Goal: Task Accomplishment & Management: Use online tool/utility

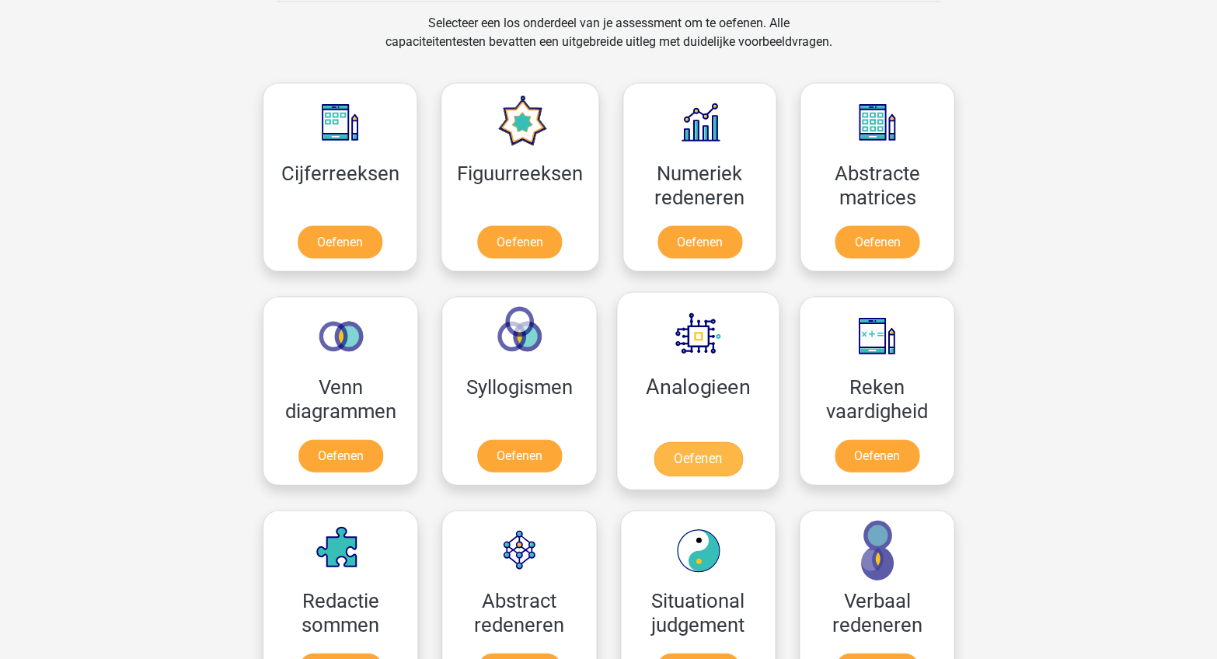
scroll to position [647, 0]
click at [657, 441] on link "Oefenen" at bounding box center [697, 458] width 89 height 34
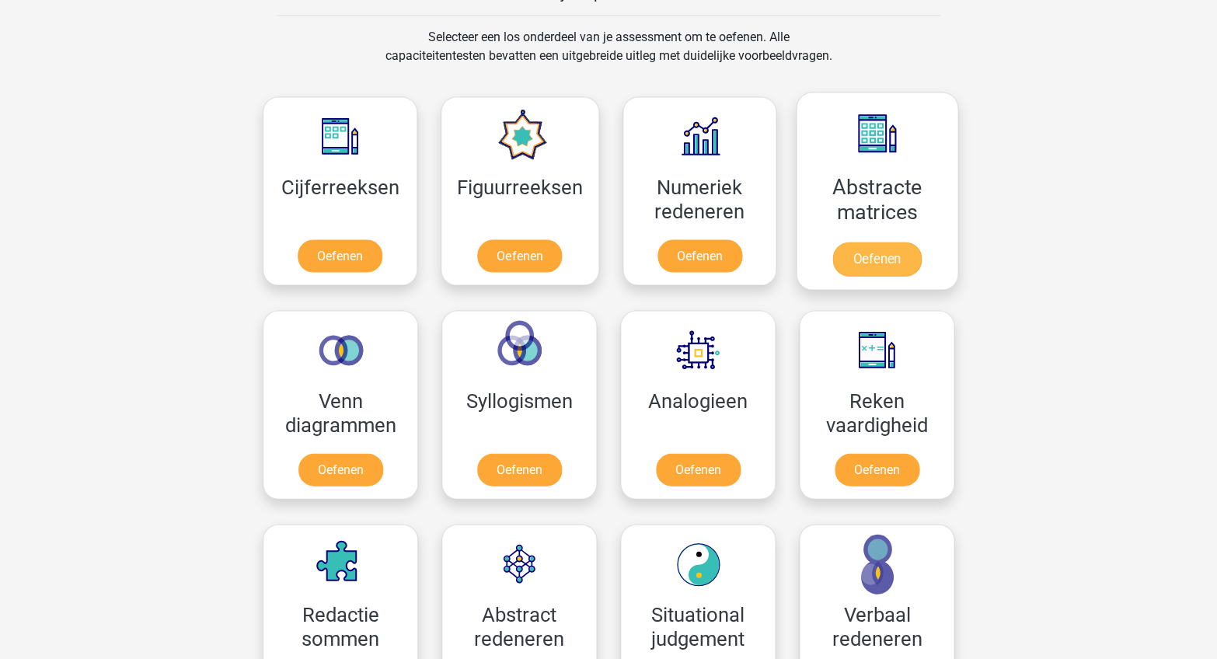
scroll to position [634, 0]
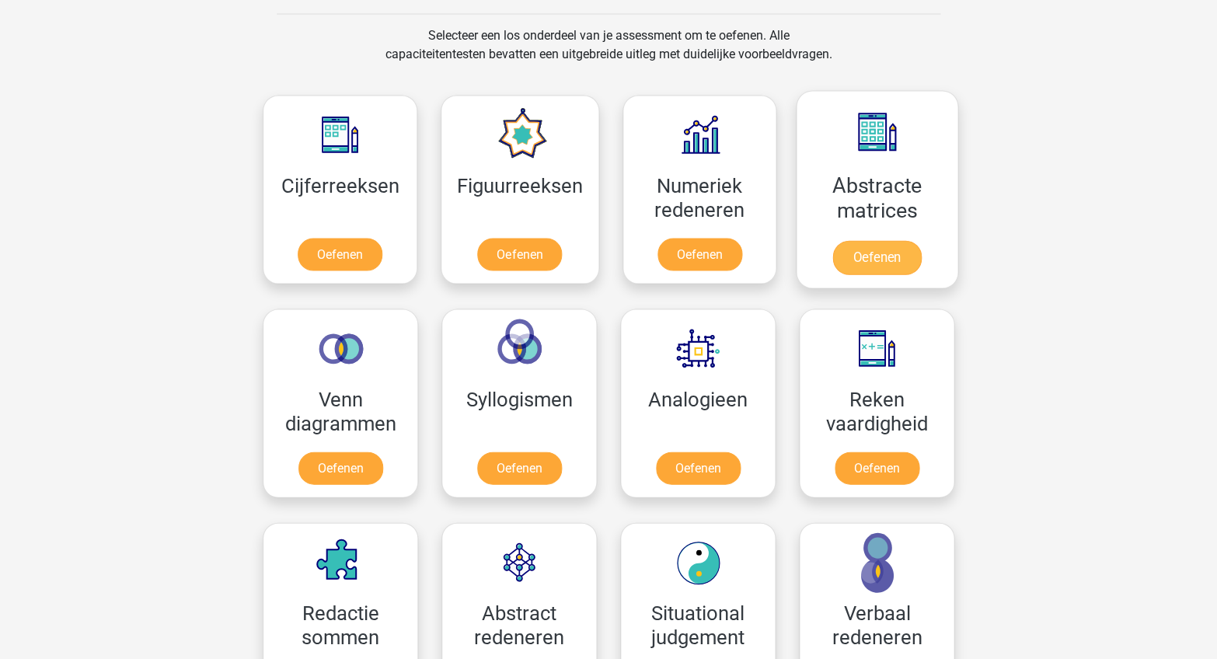
click at [849, 240] on link "Oefenen" at bounding box center [876, 257] width 89 height 34
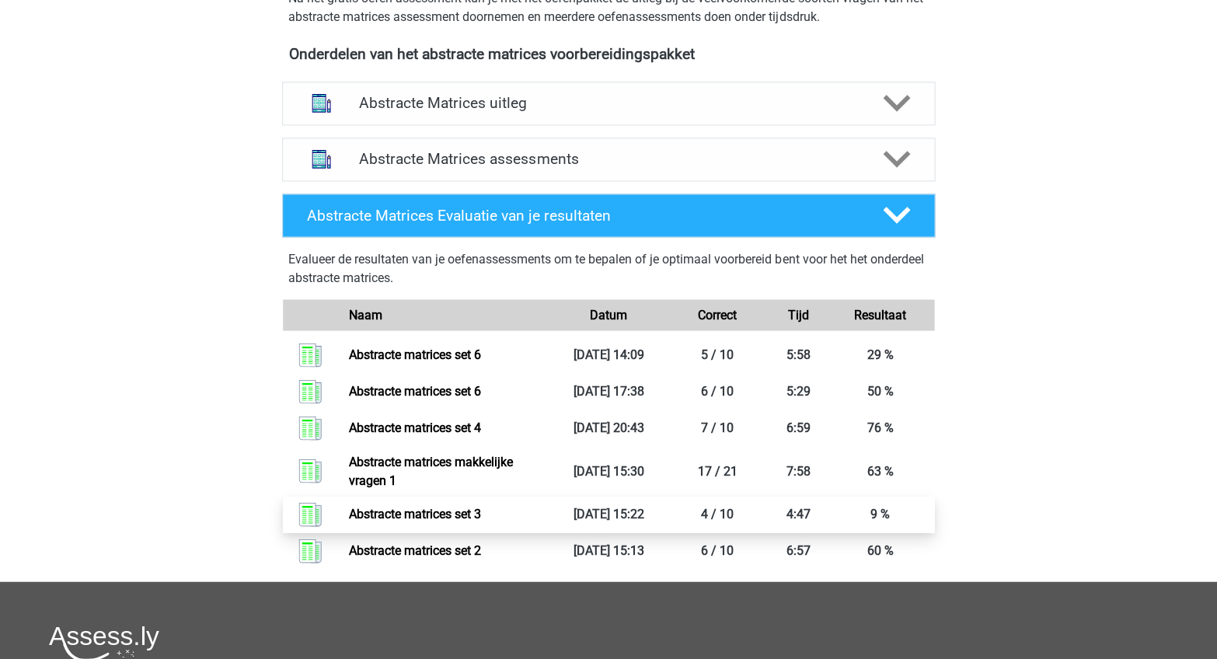
scroll to position [556, 0]
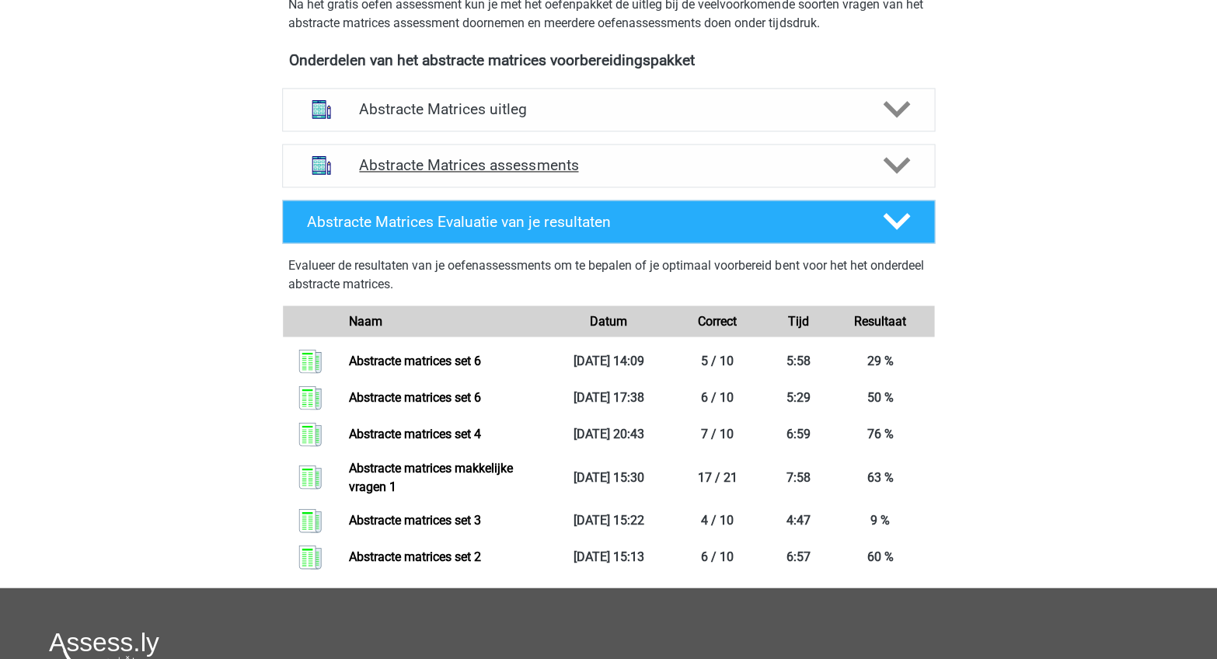
click at [528, 156] on h4 "Abstracte Matrices assessments" at bounding box center [608, 165] width 499 height 18
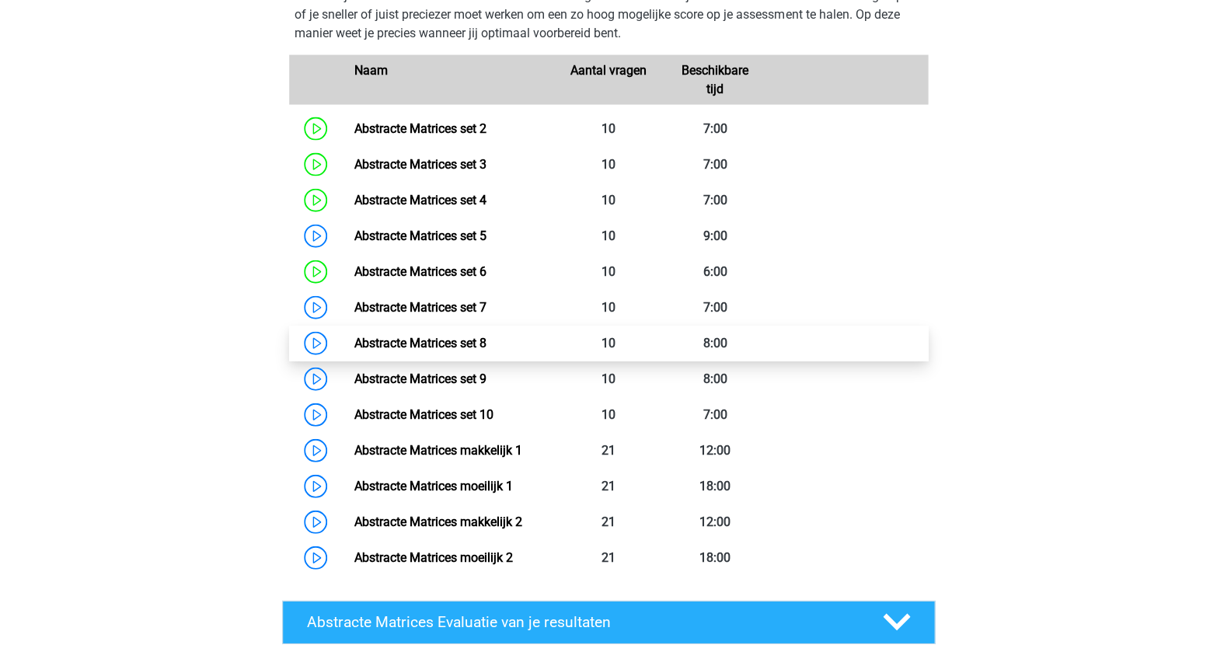
scroll to position [787, 0]
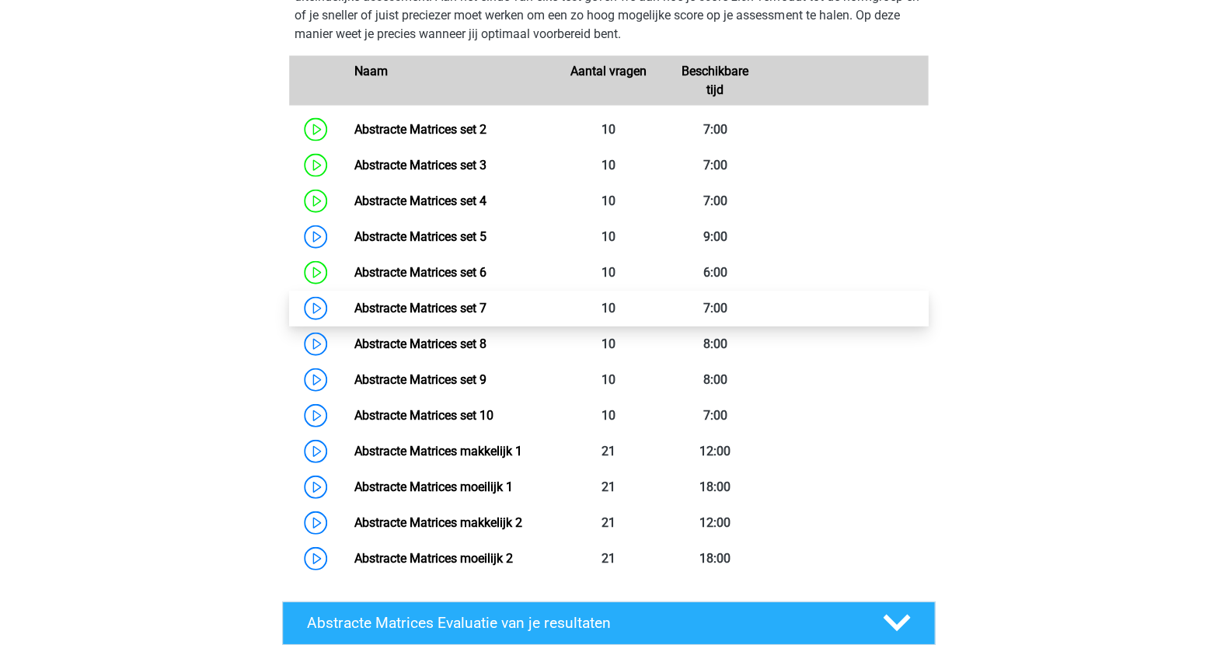
click at [486, 301] on link "Abstracte Matrices set 7" at bounding box center [419, 308] width 132 height 15
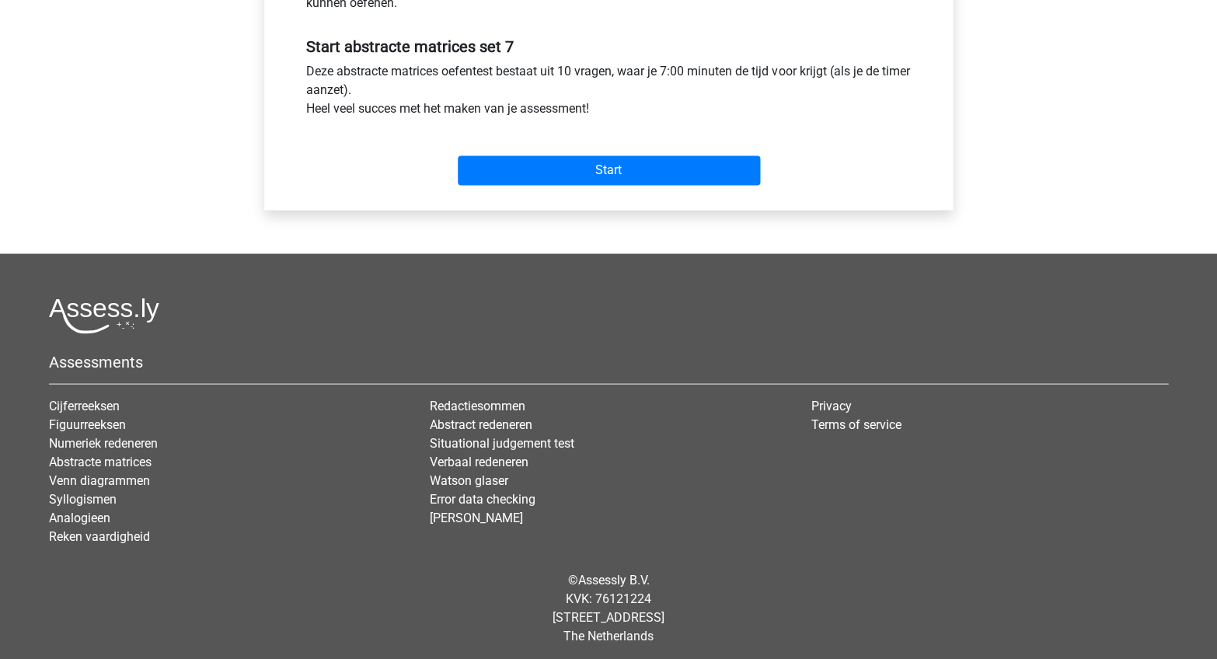
scroll to position [563, 0]
click at [594, 164] on input "Start" at bounding box center [609, 171] width 302 height 30
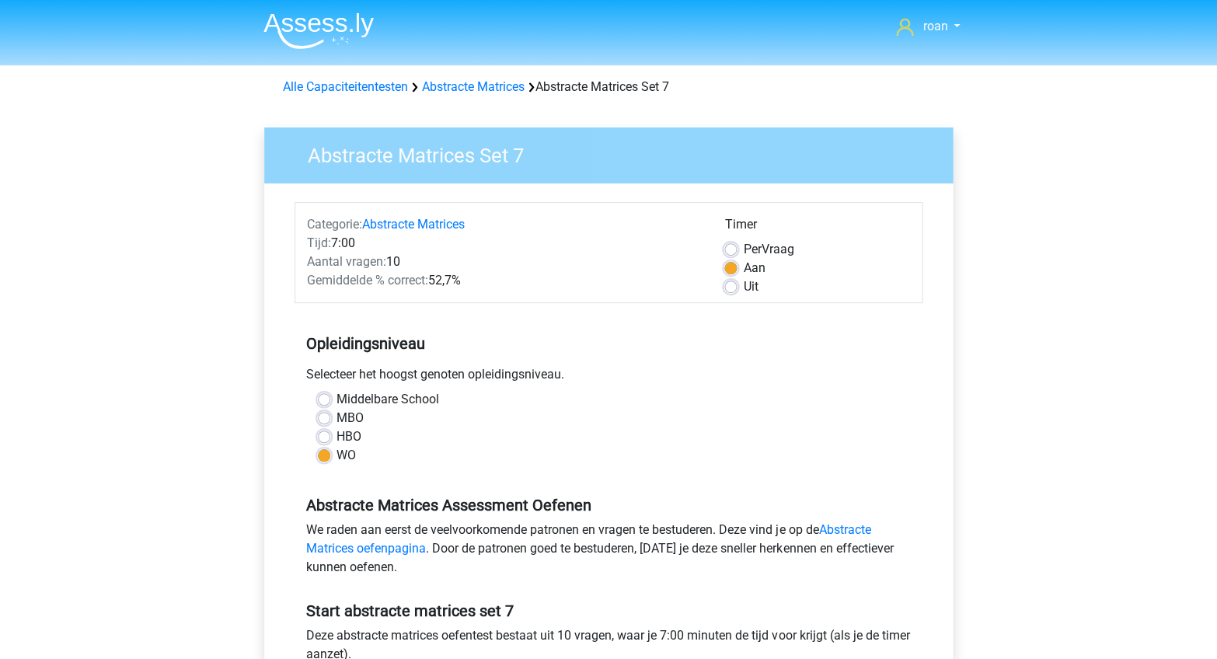
scroll to position [0, 0]
